Goal: Task Accomplishment & Management: Use online tool/utility

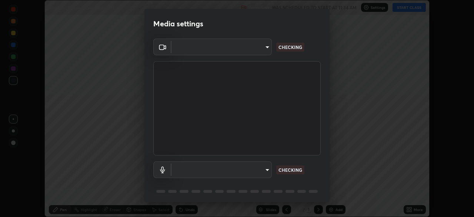
scroll to position [217, 474]
type input "b9219153a0306a92497924e6d1c14b422209ea729e4baec6921c14fd828569af"
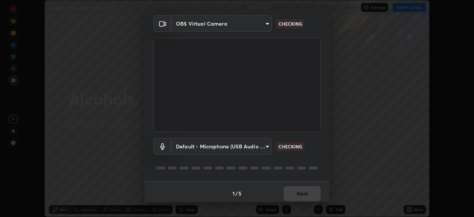
scroll to position [25, 0]
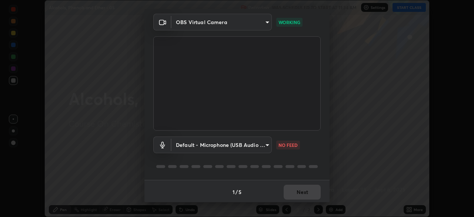
click at [265, 150] on body "Erase all Alcohols, Phenols and Ether - 05 Recording WAS SCHEDULED TO START AT …" at bounding box center [237, 108] width 474 height 217
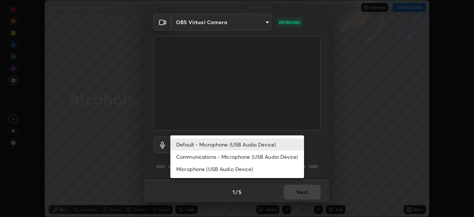
click at [240, 156] on li "Communications - Microphone (USB Audio Device)" at bounding box center [237, 156] width 134 height 12
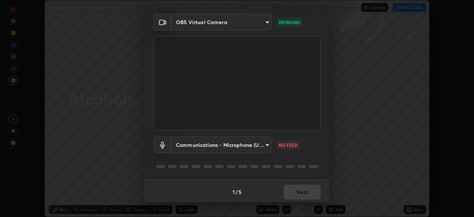
click at [240, 150] on body "Erase all Alcohols, Phenols and Ether - 05 Recording WAS SCHEDULED TO START AT …" at bounding box center [237, 108] width 474 height 217
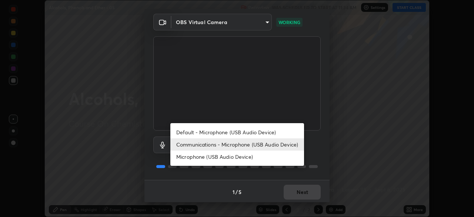
click at [243, 133] on li "Default - Microphone (USB Audio Device)" at bounding box center [237, 132] width 134 height 12
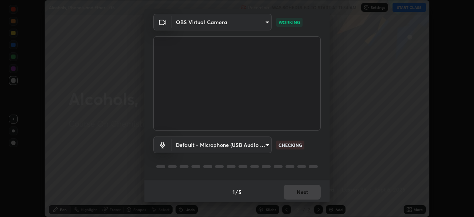
type input "default"
click at [289, 192] on button "Next" at bounding box center [302, 192] width 37 height 15
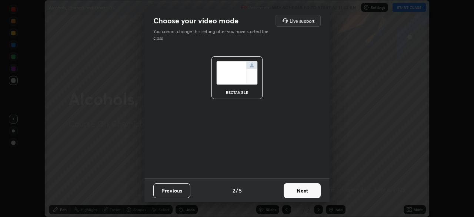
scroll to position [0, 0]
click at [293, 192] on button "Next" at bounding box center [302, 190] width 37 height 15
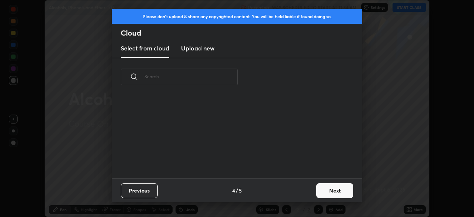
click at [319, 195] on button "Next" at bounding box center [334, 190] width 37 height 15
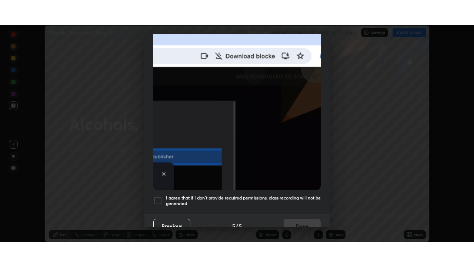
scroll to position [177, 0]
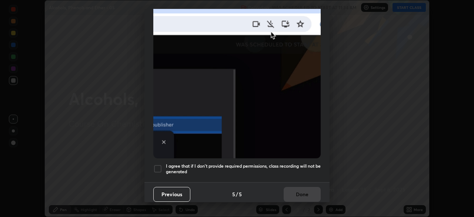
click at [295, 170] on h5 "I agree that if I don't provide required permissions, class recording will not …" at bounding box center [243, 168] width 155 height 11
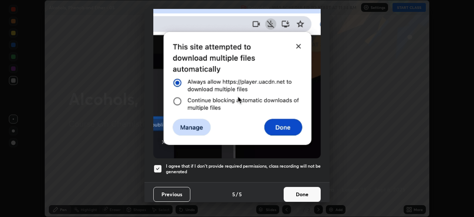
click at [294, 190] on button "Done" at bounding box center [302, 194] width 37 height 15
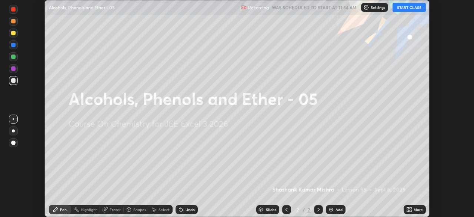
click at [408, 210] on icon at bounding box center [408, 211] width 2 height 2
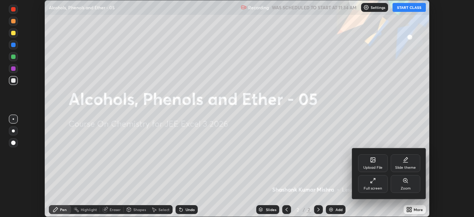
click at [371, 184] on div "Full screen" at bounding box center [373, 184] width 30 height 18
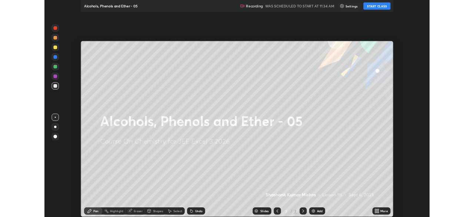
scroll to position [267, 474]
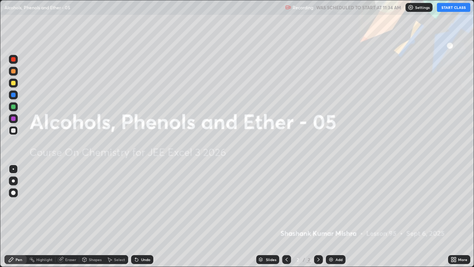
click at [449, 10] on button "START CLASS" at bounding box center [453, 7] width 33 height 9
click at [332, 216] on img at bounding box center [331, 259] width 6 height 6
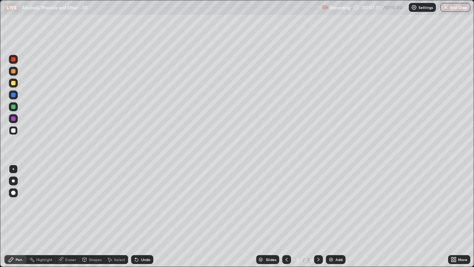
click at [141, 216] on div "Undo" at bounding box center [145, 259] width 9 height 4
click at [142, 216] on div "Undo" at bounding box center [145, 259] width 9 height 4
click at [68, 216] on div "Eraser" at bounding box center [70, 259] width 11 height 4
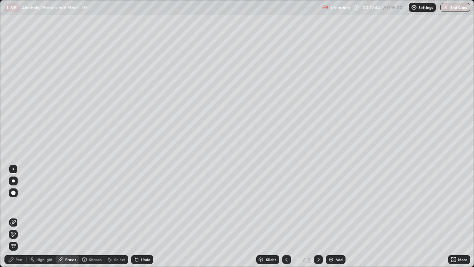
click at [18, 216] on div "Pen" at bounding box center [19, 259] width 7 height 4
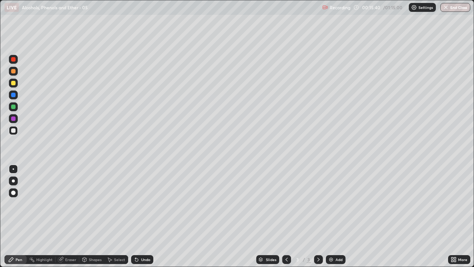
click at [332, 216] on img at bounding box center [331, 259] width 6 height 6
click at [118, 216] on div "Select" at bounding box center [119, 259] width 11 height 4
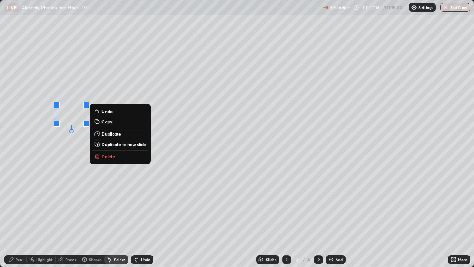
click at [112, 155] on p "Delete" at bounding box center [109, 156] width 14 height 6
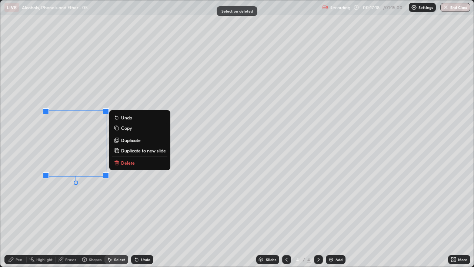
click at [126, 165] on p "Delete" at bounding box center [128, 163] width 14 height 6
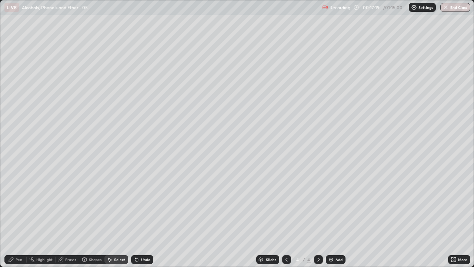
click at [16, 216] on div "Pen" at bounding box center [19, 259] width 7 height 4
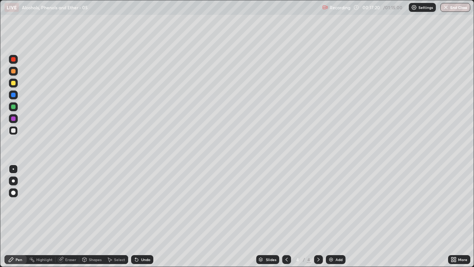
click at [13, 109] on div at bounding box center [13, 106] width 4 height 4
click at [14, 131] on div at bounding box center [13, 130] width 4 height 4
click at [141, 216] on div "Undo" at bounding box center [145, 259] width 9 height 4
click at [144, 216] on div "Undo" at bounding box center [145, 259] width 9 height 4
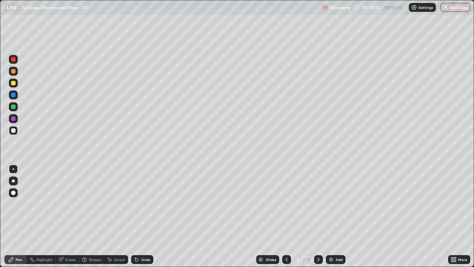
click at [144, 216] on div "Undo" at bounding box center [142, 259] width 22 height 9
click at [143, 216] on div "Undo" at bounding box center [142, 259] width 22 height 9
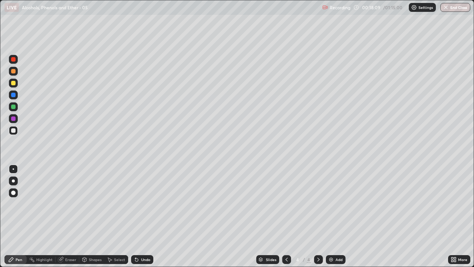
click at [142, 216] on div "Undo" at bounding box center [142, 259] width 22 height 9
click at [142, 216] on div "Undo" at bounding box center [145, 259] width 9 height 4
click at [146, 216] on div "Undo" at bounding box center [142, 259] width 22 height 9
click at [149, 216] on div "Undo" at bounding box center [142, 259] width 22 height 9
click at [142, 216] on div "Undo" at bounding box center [142, 259] width 22 height 9
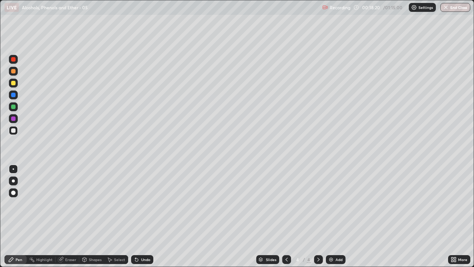
click at [142, 216] on div "Undo" at bounding box center [145, 259] width 9 height 4
click at [72, 216] on div "Eraser" at bounding box center [70, 259] width 11 height 4
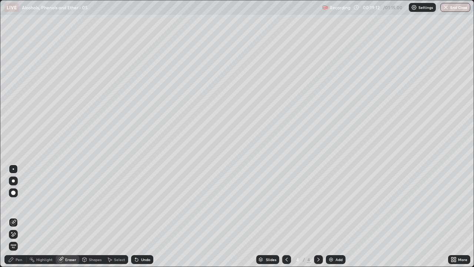
click at [287, 216] on icon at bounding box center [287, 259] width 6 height 6
click at [331, 216] on img at bounding box center [331, 259] width 6 height 6
click at [20, 216] on div "Pen" at bounding box center [19, 259] width 7 height 4
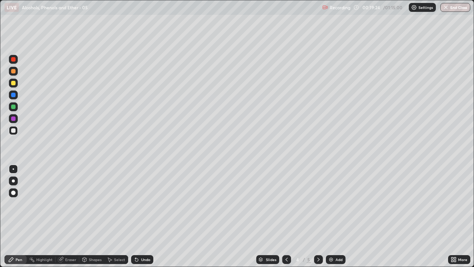
click at [145, 216] on div "Undo" at bounding box center [145, 259] width 9 height 4
click at [143, 216] on div "Undo" at bounding box center [145, 259] width 9 height 4
click at [142, 216] on div "Undo" at bounding box center [145, 259] width 9 height 4
click at [139, 216] on div "Undo" at bounding box center [142, 259] width 22 height 9
click at [14, 109] on div at bounding box center [13, 106] width 4 height 4
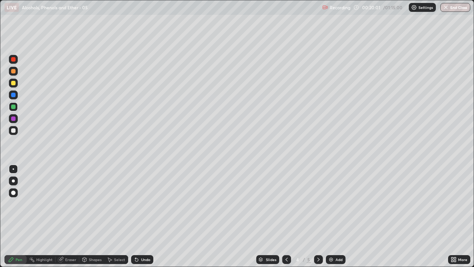
click at [14, 119] on div at bounding box center [13, 118] width 4 height 4
click at [14, 107] on div at bounding box center [13, 106] width 4 height 4
click at [143, 216] on div "Undo" at bounding box center [142, 259] width 22 height 9
click at [13, 119] on div at bounding box center [13, 118] width 4 height 4
click at [13, 129] on div at bounding box center [13, 130] width 4 height 4
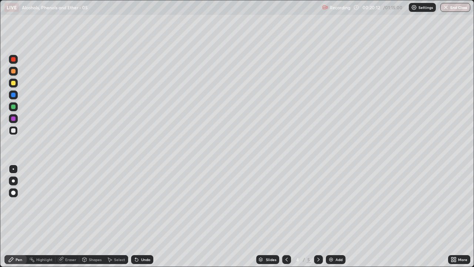
click at [14, 107] on div at bounding box center [13, 106] width 4 height 4
click at [14, 120] on div at bounding box center [13, 118] width 4 height 4
click at [13, 128] on div at bounding box center [13, 130] width 4 height 4
click at [66, 216] on div "Eraser" at bounding box center [70, 259] width 11 height 4
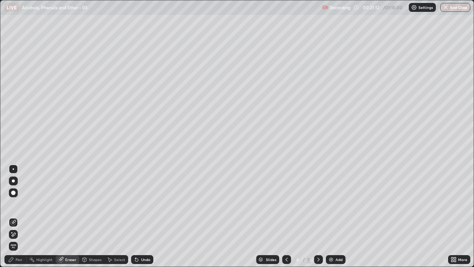
click at [16, 216] on div "Pen" at bounding box center [15, 259] width 22 height 9
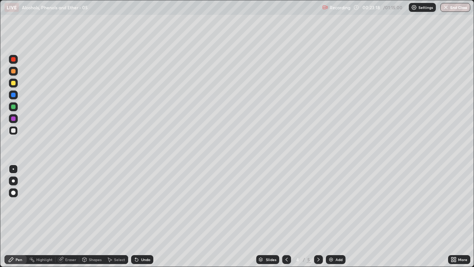
click at [143, 216] on div "Undo" at bounding box center [145, 259] width 9 height 4
click at [142, 216] on div "Undo" at bounding box center [145, 259] width 9 height 4
click at [138, 216] on icon at bounding box center [137, 259] width 6 height 6
click at [330, 216] on img at bounding box center [331, 259] width 6 height 6
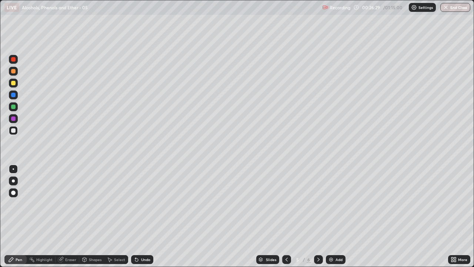
click at [138, 216] on div "Undo" at bounding box center [142, 259] width 22 height 9
click at [145, 216] on div "Undo" at bounding box center [145, 259] width 9 height 4
click at [142, 216] on div "Undo" at bounding box center [145, 259] width 9 height 4
click at [139, 216] on div "Undo" at bounding box center [142, 259] width 22 height 9
click at [138, 216] on icon at bounding box center [137, 259] width 6 height 6
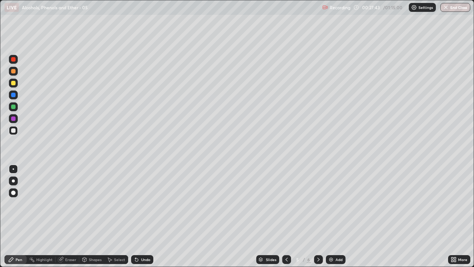
click at [319, 216] on icon at bounding box center [319, 259] width 6 height 6
click at [145, 216] on div "Undo" at bounding box center [145, 259] width 9 height 4
click at [139, 216] on div "Undo" at bounding box center [142, 259] width 22 height 9
click at [143, 216] on div "Undo" at bounding box center [145, 259] width 9 height 4
click at [142, 216] on div "Undo" at bounding box center [145, 259] width 9 height 4
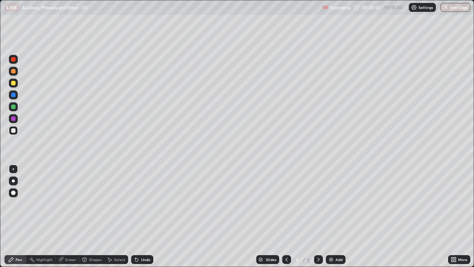
click at [141, 216] on div "Undo" at bounding box center [145, 259] width 9 height 4
click at [333, 216] on img at bounding box center [331, 259] width 6 height 6
click at [145, 216] on div "Undo" at bounding box center [145, 259] width 9 height 4
click at [147, 216] on div "Undo" at bounding box center [145, 259] width 9 height 4
click at [147, 216] on div "Undo" at bounding box center [142, 259] width 22 height 9
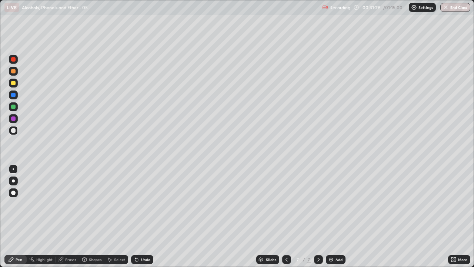
click at [147, 216] on div "Undo" at bounding box center [142, 259] width 22 height 9
click at [144, 216] on div "Undo" at bounding box center [145, 259] width 9 height 4
click at [142, 216] on div "Undo" at bounding box center [145, 259] width 9 height 4
click at [286, 216] on icon at bounding box center [287, 259] width 6 height 6
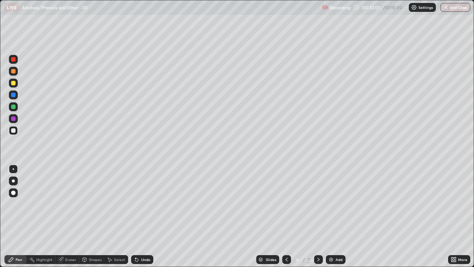
click at [318, 216] on icon at bounding box center [319, 259] width 6 height 6
click at [144, 216] on div "Undo" at bounding box center [145, 259] width 9 height 4
click at [143, 216] on div "Undo" at bounding box center [145, 259] width 9 height 4
click at [73, 216] on div "Eraser" at bounding box center [68, 259] width 24 height 9
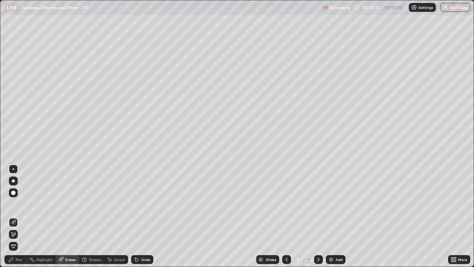
click at [20, 216] on div "Pen" at bounding box center [15, 259] width 22 height 9
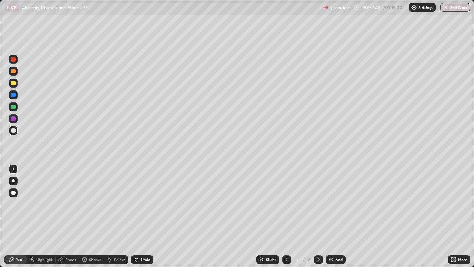
click at [114, 216] on div "Select" at bounding box center [116, 259] width 24 height 9
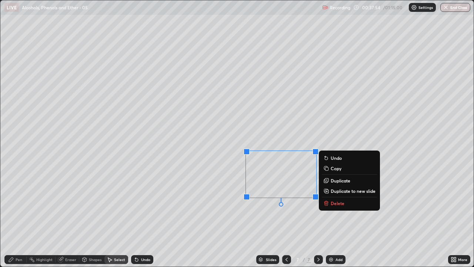
click at [277, 124] on div "0 ° Undo Copy Duplicate Duplicate to new slide Delete" at bounding box center [236, 133] width 473 height 266
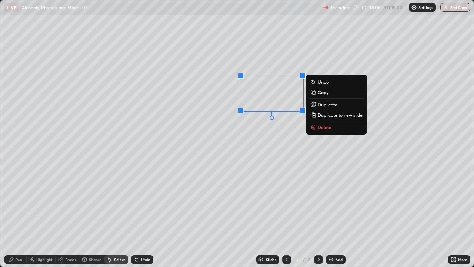
click at [20, 216] on div "Pen" at bounding box center [19, 259] width 7 height 4
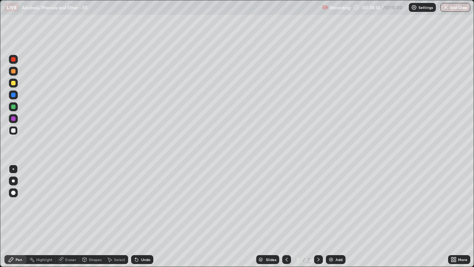
click at [121, 216] on div "Select" at bounding box center [119, 259] width 11 height 4
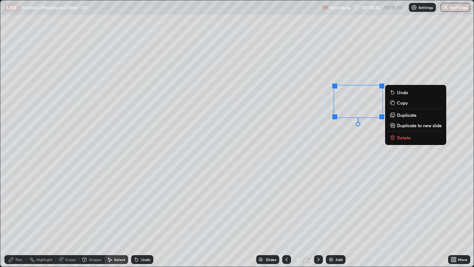
click at [357, 159] on div "0 ° Undo Copy Duplicate Duplicate to new slide Delete" at bounding box center [236, 133] width 473 height 266
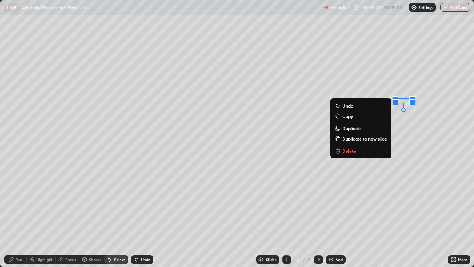
click at [351, 148] on p "Delete" at bounding box center [349, 151] width 14 height 6
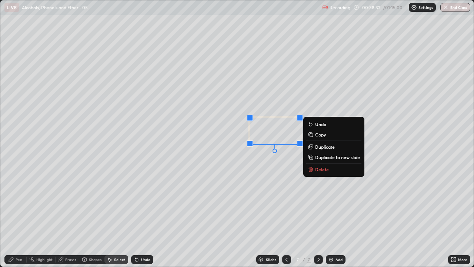
click at [253, 175] on div "0 ° Undo Copy Duplicate Duplicate to new slide Delete" at bounding box center [236, 133] width 473 height 266
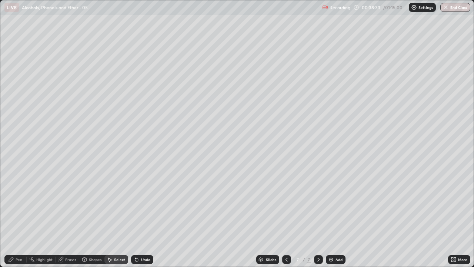
click at [18, 216] on div "Pen" at bounding box center [19, 259] width 7 height 4
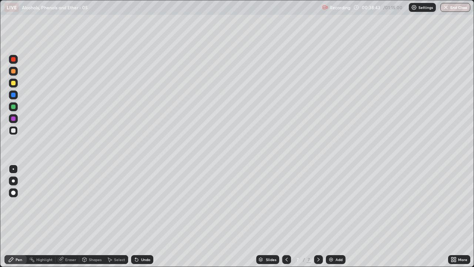
click at [17, 107] on div at bounding box center [13, 106] width 9 height 9
click at [13, 130] on div at bounding box center [13, 130] width 4 height 4
click at [16, 119] on div at bounding box center [13, 118] width 9 height 9
click at [17, 108] on div at bounding box center [13, 106] width 9 height 9
click at [15, 131] on div at bounding box center [13, 130] width 4 height 4
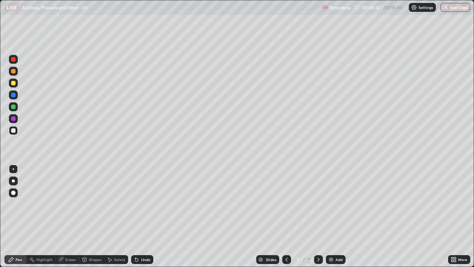
click at [74, 216] on div "Eraser" at bounding box center [68, 259] width 24 height 9
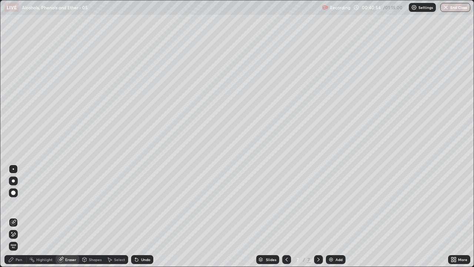
click at [16, 216] on div "Pen" at bounding box center [15, 259] width 22 height 9
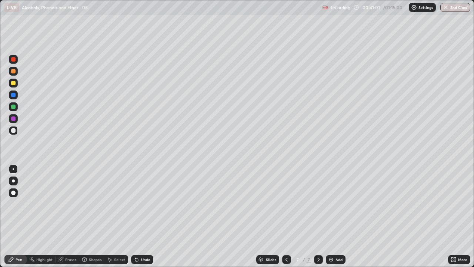
click at [145, 216] on div "Undo" at bounding box center [145, 259] width 9 height 4
click at [146, 216] on div "Undo" at bounding box center [142, 259] width 22 height 9
click at [145, 216] on div "Undo" at bounding box center [142, 259] width 22 height 9
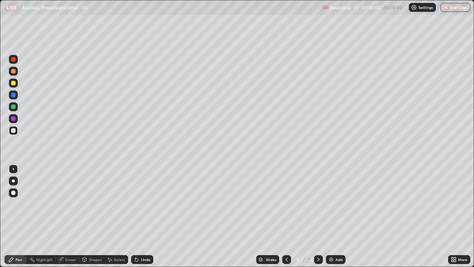
click at [143, 216] on div "Undo" at bounding box center [142, 259] width 22 height 9
click at [142, 216] on div "Undo" at bounding box center [142, 259] width 22 height 9
click at [143, 216] on div "Undo" at bounding box center [145, 259] width 9 height 4
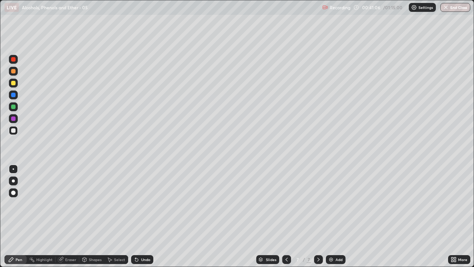
click at [141, 216] on div "Undo" at bounding box center [145, 259] width 9 height 4
click at [144, 216] on div "Undo" at bounding box center [145, 259] width 9 height 4
click at [150, 216] on div "Undo" at bounding box center [142, 259] width 22 height 9
click at [151, 216] on div "Undo" at bounding box center [142, 259] width 22 height 9
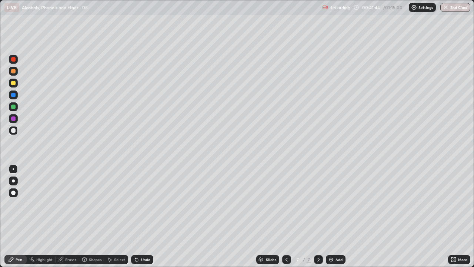
click at [150, 216] on div "Undo" at bounding box center [142, 259] width 22 height 9
click at [118, 216] on div "Select" at bounding box center [119, 259] width 11 height 4
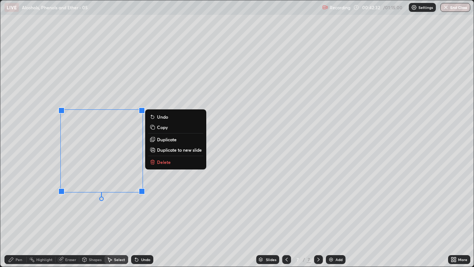
click at [161, 162] on p "Delete" at bounding box center [164, 162] width 14 height 6
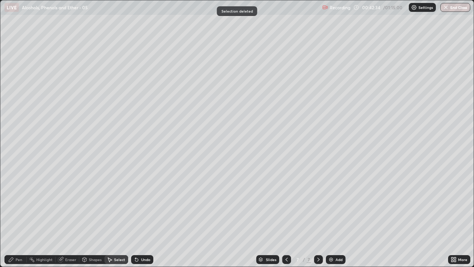
click at [286, 216] on icon at bounding box center [287, 259] width 2 height 4
click at [457, 216] on div "More" at bounding box center [459, 259] width 22 height 9
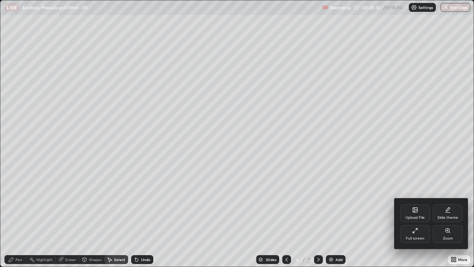
click at [420, 216] on div "Full screen" at bounding box center [416, 234] width 30 height 18
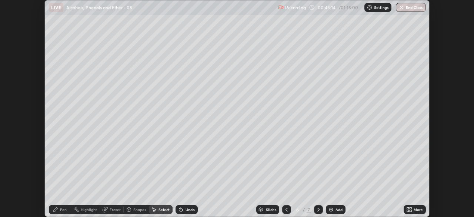
scroll to position [36832, 36575]
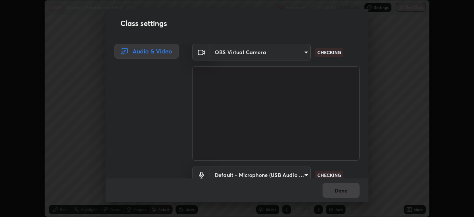
click at [303, 173] on body "Erase all LIVE Alcohols, Phenols and Ether - 05 Recording 00:45:40 / 01:15:00 S…" at bounding box center [237, 108] width 474 height 217
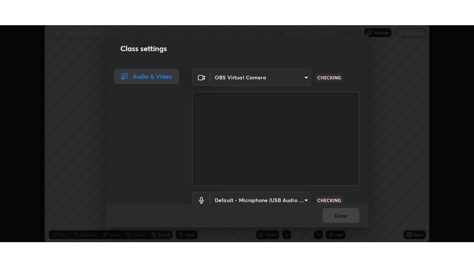
scroll to position [7, 0]
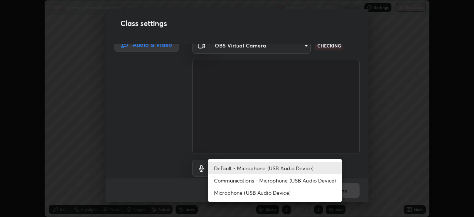
click at [304, 179] on li "Communications - Microphone (USB Audio Device)" at bounding box center [275, 180] width 134 height 12
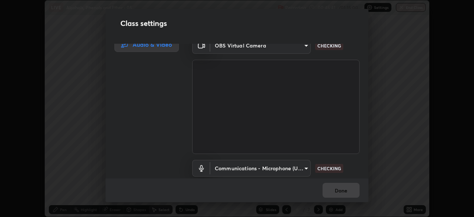
click at [304, 167] on body "Erase all LIVE Alcohols, Phenols and Ether - 05 Recording 00:45:41 / 01:15:00 S…" at bounding box center [237, 108] width 474 height 217
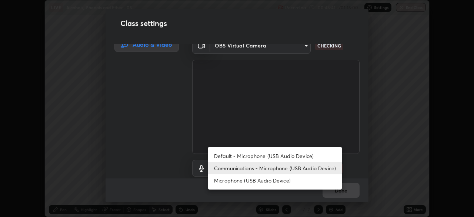
click at [300, 156] on li "Default - Microphone (USB Audio Device)" at bounding box center [275, 156] width 134 height 12
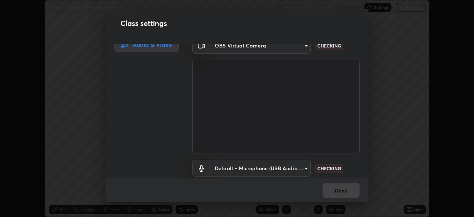
type input "default"
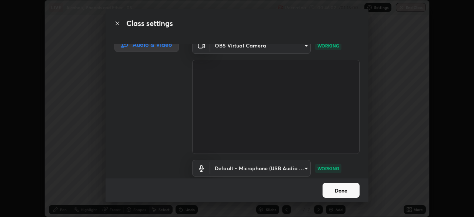
click at [344, 190] on button "Done" at bounding box center [341, 190] width 37 height 15
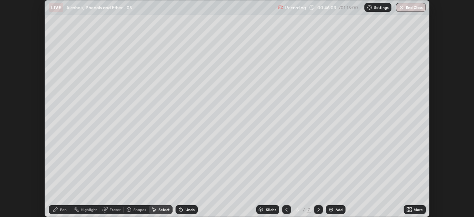
click at [411, 208] on icon at bounding box center [411, 208] width 2 height 2
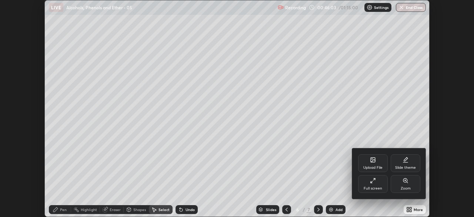
click at [384, 185] on div "Full screen" at bounding box center [373, 184] width 30 height 18
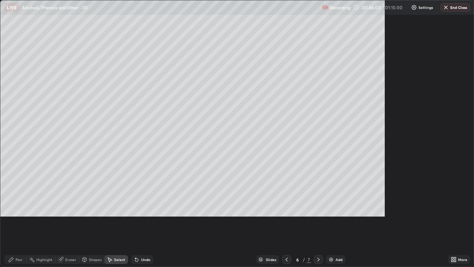
scroll to position [267, 474]
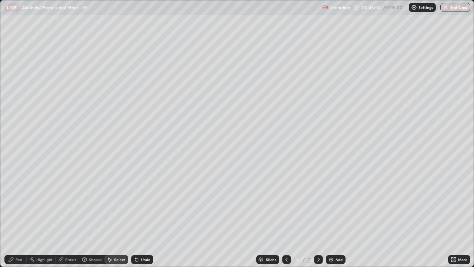
click at [318, 216] on icon at bounding box center [319, 259] width 6 height 6
click at [69, 216] on div "Eraser" at bounding box center [70, 259] width 11 height 4
click at [10, 216] on icon at bounding box center [11, 259] width 6 height 6
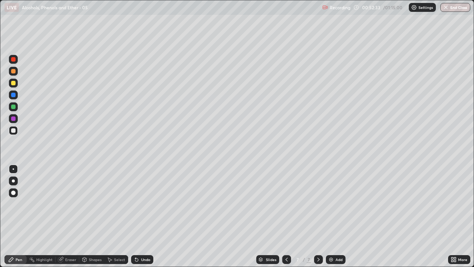
click at [116, 216] on div "Select" at bounding box center [119, 259] width 11 height 4
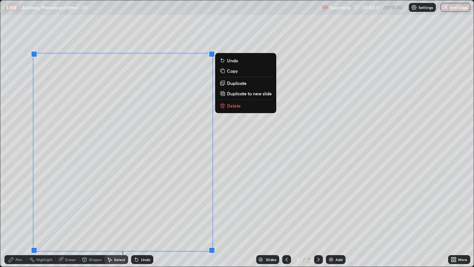
click at [232, 93] on p "Duplicate to new slide" at bounding box center [249, 93] width 45 height 6
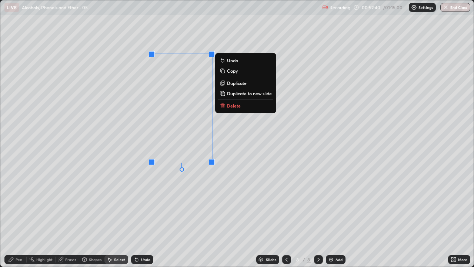
click at [232, 108] on p "Delete" at bounding box center [234, 106] width 14 height 6
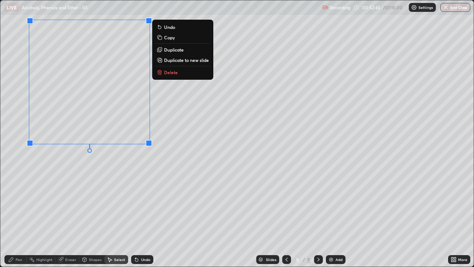
click at [16, 115] on div "Erase all" at bounding box center [13, 133] width 18 height 237
click at [61, 187] on div "0 ° Undo Copy Duplicate Duplicate to new slide Delete" at bounding box center [236, 133] width 473 height 266
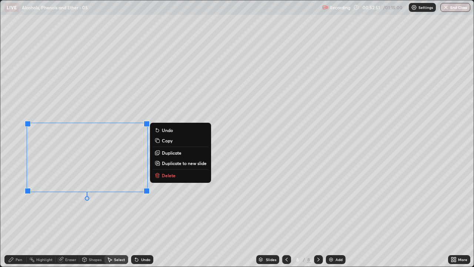
click at [15, 216] on div "Pen" at bounding box center [15, 259] width 22 height 9
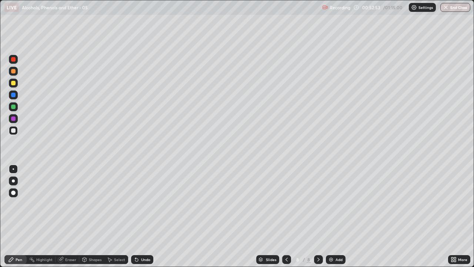
click at [74, 216] on div "Eraser" at bounding box center [70, 259] width 11 height 4
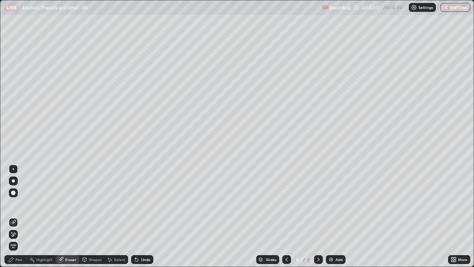
click at [20, 216] on div "Pen" at bounding box center [19, 259] width 7 height 4
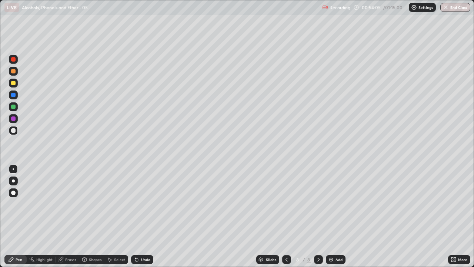
click at [117, 216] on div "Select" at bounding box center [119, 259] width 11 height 4
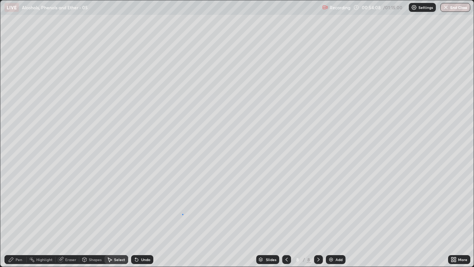
click at [182, 214] on div "0 ° Undo Copy Duplicate Duplicate to new slide Delete" at bounding box center [236, 133] width 473 height 266
click at [20, 216] on div "Pen" at bounding box center [19, 259] width 7 height 4
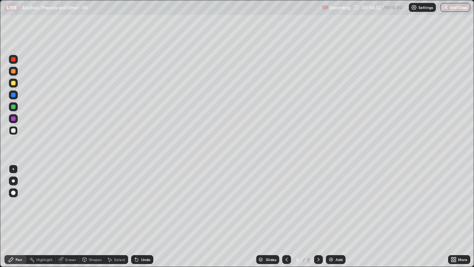
click at [142, 216] on div "Undo" at bounding box center [145, 259] width 9 height 4
click at [332, 216] on img at bounding box center [331, 259] width 6 height 6
click at [286, 216] on icon at bounding box center [287, 259] width 6 height 6
click at [459, 9] on button "End Class" at bounding box center [456, 7] width 30 height 9
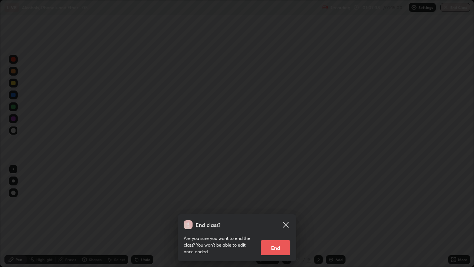
click at [285, 216] on button "End" at bounding box center [276, 247] width 30 height 15
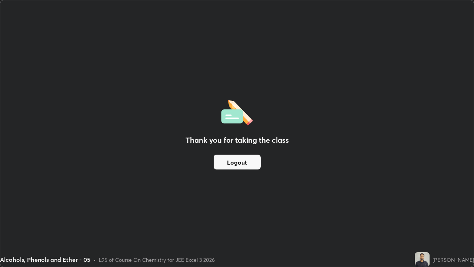
click at [254, 162] on button "Logout" at bounding box center [237, 161] width 47 height 15
click at [247, 165] on button "Logout" at bounding box center [237, 161] width 47 height 15
